Goal: Task Accomplishment & Management: Register for event/course

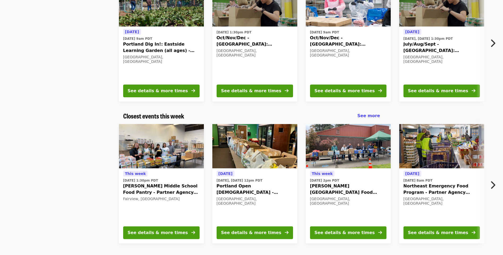
scroll to position [79, 0]
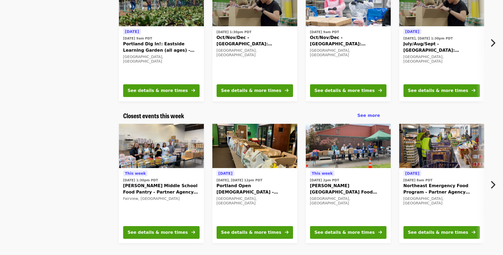
click at [196, 230] on button "See details & more times" at bounding box center [161, 232] width 76 height 13
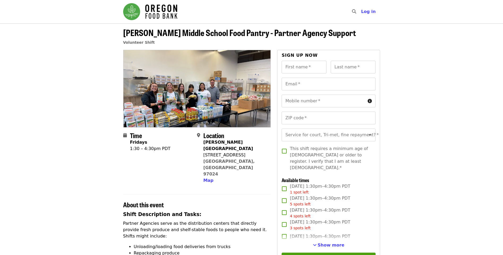
drag, startPoint x: 203, startPoint y: 148, endPoint x: 243, endPoint y: 149, distance: 39.8
click at [243, 152] on div "[STREET_ADDRESS]" at bounding box center [234, 155] width 63 height 6
drag, startPoint x: 243, startPoint y: 149, endPoint x: 226, endPoint y: 149, distance: 17.3
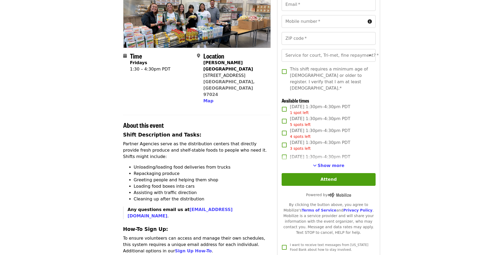
scroll to position [133, 0]
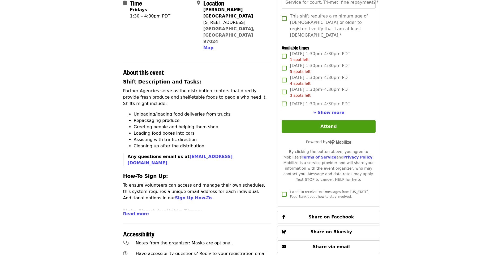
click at [136, 212] on span "Read more" at bounding box center [136, 214] width 26 height 5
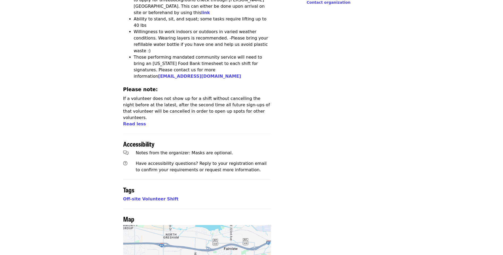
scroll to position [0, 0]
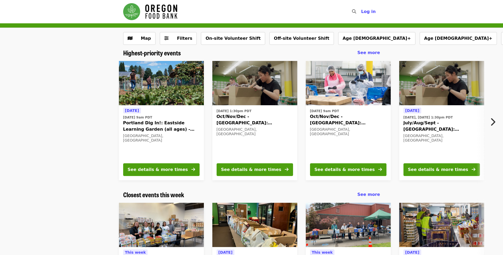
click at [183, 38] on span "Filters" at bounding box center [184, 38] width 15 height 5
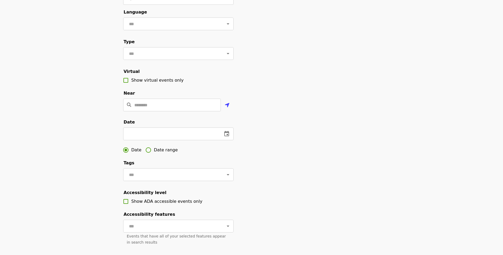
scroll to position [53, 0]
click at [223, 137] on icon "change date" at bounding box center [226, 134] width 6 height 6
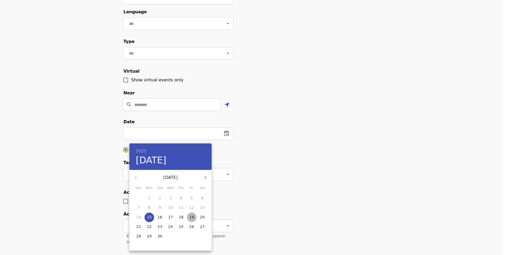
click at [192, 218] on p "19" at bounding box center [192, 217] width 5 height 5
type input "**********"
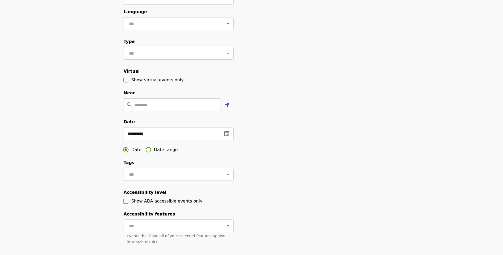
click at [165, 153] on span "Date range" at bounding box center [166, 150] width 24 height 6
drag, startPoint x: 170, startPoint y: 159, endPoint x: 138, endPoint y: 143, distance: 35.7
click at [138, 140] on input "text" at bounding box center [142, 133] width 38 height 13
click at [170, 136] on icon "change date" at bounding box center [169, 133] width 5 height 5
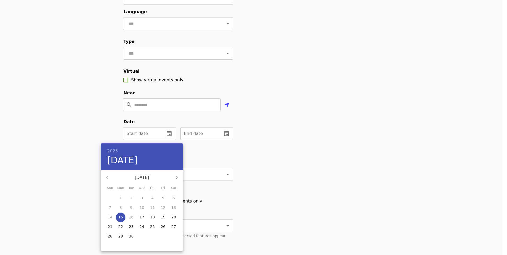
click at [152, 218] on p "18" at bounding box center [152, 217] width 5 height 5
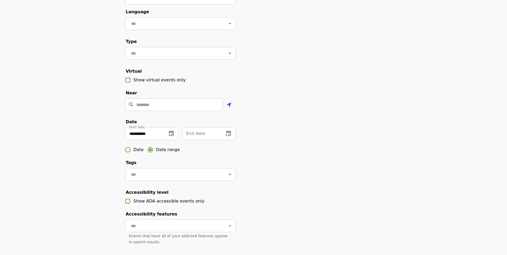
type input "**********"
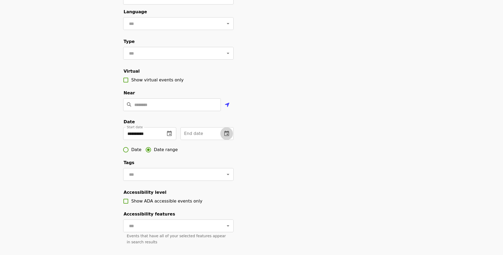
click at [226, 137] on icon "change date" at bounding box center [226, 134] width 6 height 6
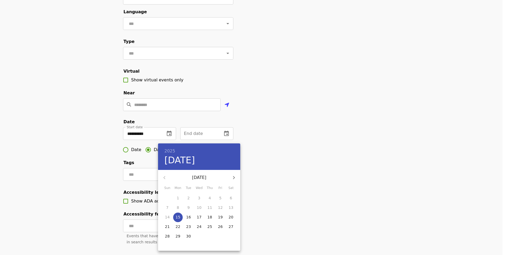
click at [222, 215] on p "19" at bounding box center [220, 217] width 5 height 5
type input "**********"
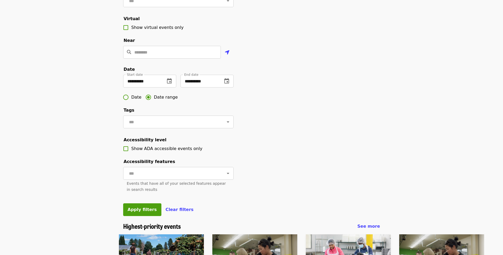
scroll to position [106, 0]
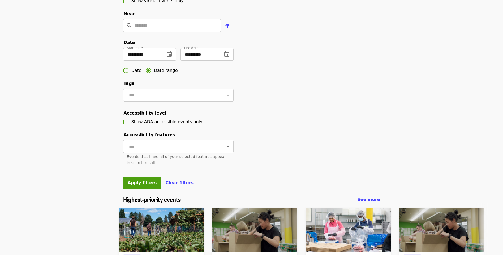
click at [134, 186] on span "Apply filters" at bounding box center [142, 182] width 29 height 5
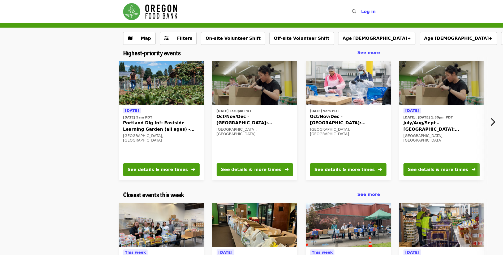
click at [156, 125] on span "Portland Dig In!: Eastside Learning Garden (all ages) - Aug/Sept/Oct" at bounding box center [161, 126] width 76 height 13
